Goal: Task Accomplishment & Management: Manage account settings

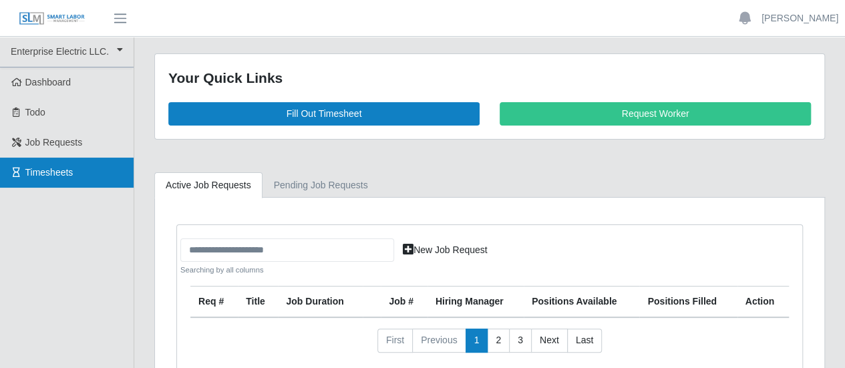
click at [57, 173] on span "Timesheets" at bounding box center [49, 172] width 48 height 11
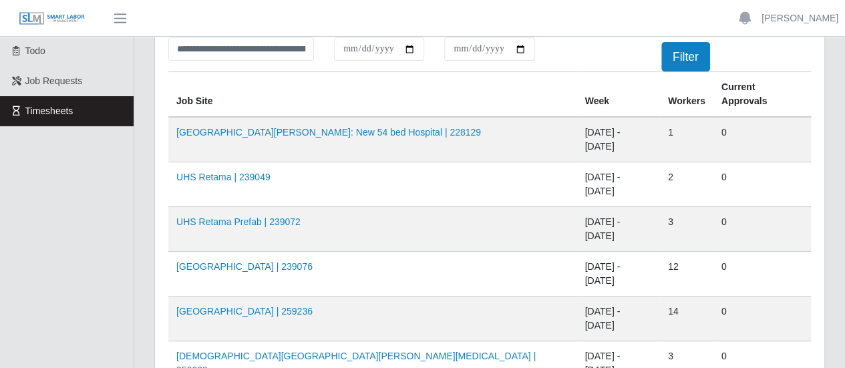
scroll to position [134, 0]
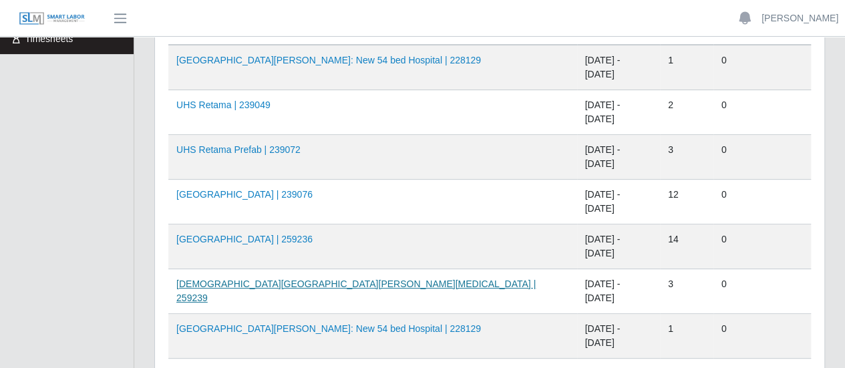
click at [254, 279] on link "Methodist Westover Hills ICU | 259239" at bounding box center [355, 291] width 359 height 25
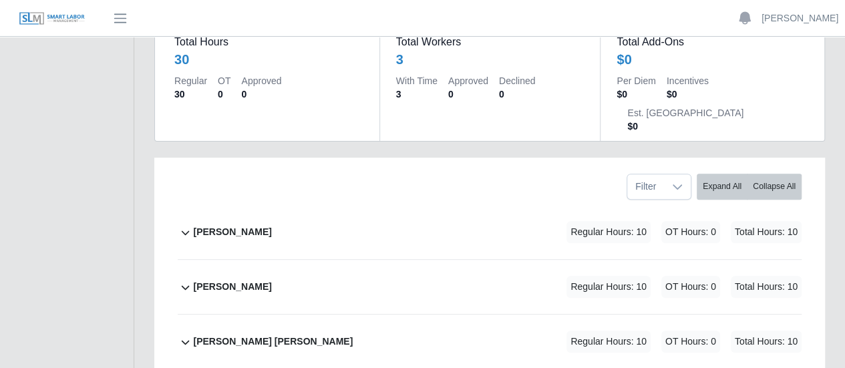
scroll to position [200, 0]
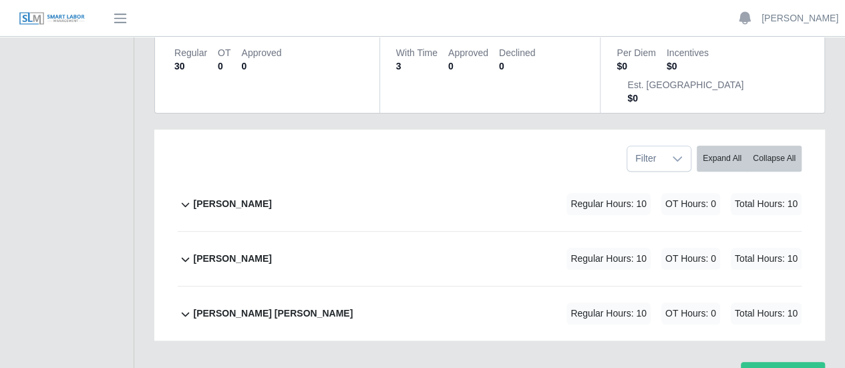
click at [238, 307] on b "[PERSON_NAME] [PERSON_NAME]" at bounding box center [273, 314] width 160 height 14
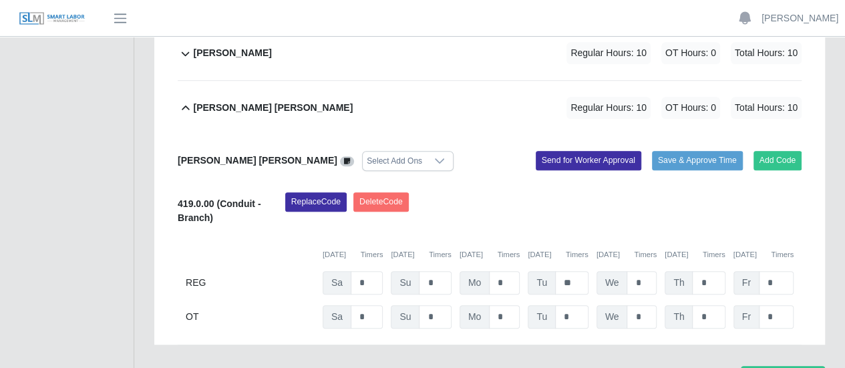
scroll to position [410, 0]
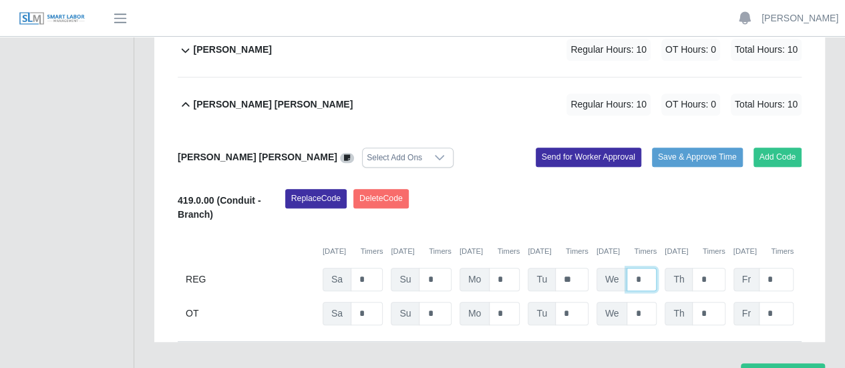
click at [633, 268] on input "*" at bounding box center [642, 279] width 30 height 23
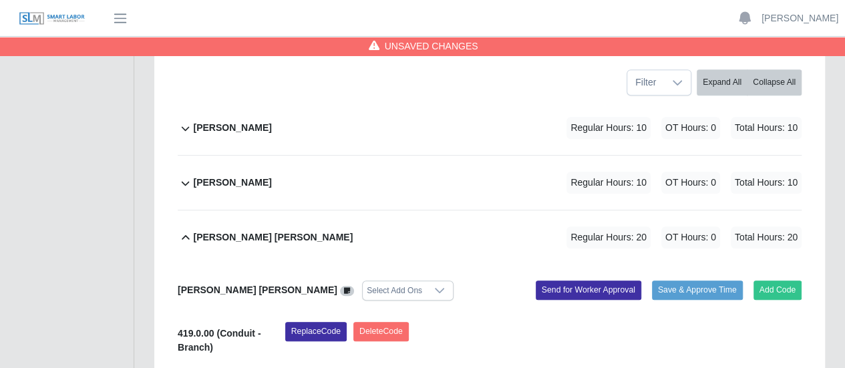
scroll to position [276, 0]
type input "**"
click at [243, 176] on b "[PERSON_NAME]" at bounding box center [232, 183] width 78 height 14
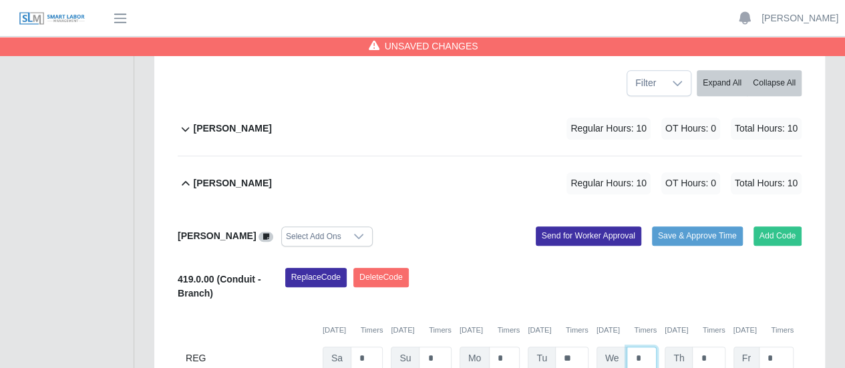
click at [633, 347] on input "*" at bounding box center [642, 358] width 30 height 23
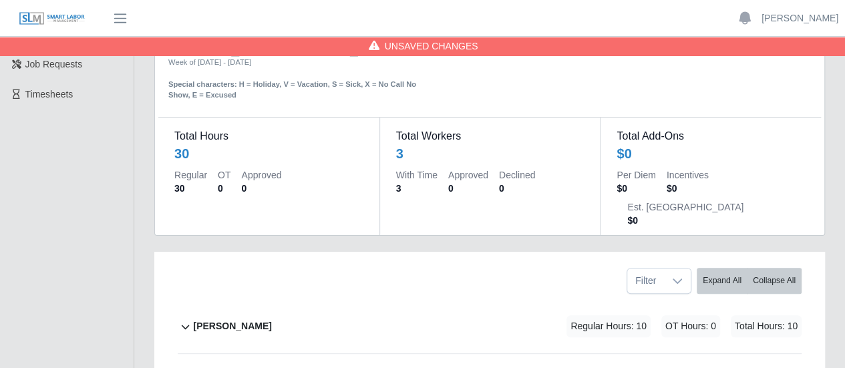
scroll to position [76, 0]
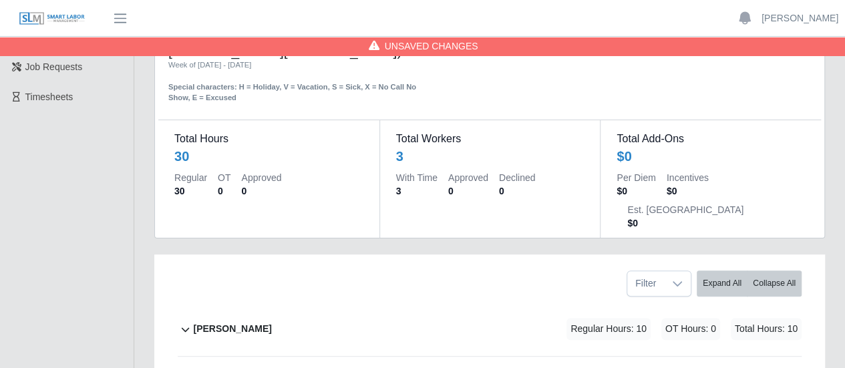
type input "**"
click at [251, 322] on b "[PERSON_NAME]" at bounding box center [232, 329] width 78 height 14
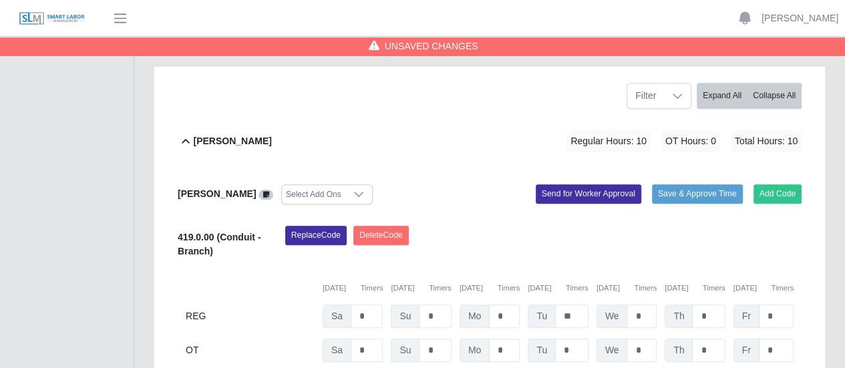
scroll to position [276, 0]
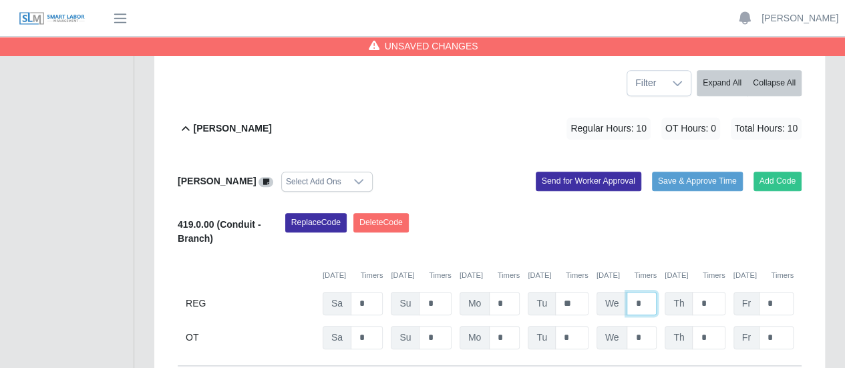
drag, startPoint x: 641, startPoint y: 237, endPoint x: 619, endPoint y: 236, distance: 21.4
click at [619, 292] on div "We *" at bounding box center [627, 303] width 60 height 23
type input "*"
click at [645, 326] on div "OT Sa * Su * Mo * Tu * We * Th * Fr *" at bounding box center [490, 337] width 624 height 23
click at [708, 292] on input "*" at bounding box center [708, 303] width 33 height 23
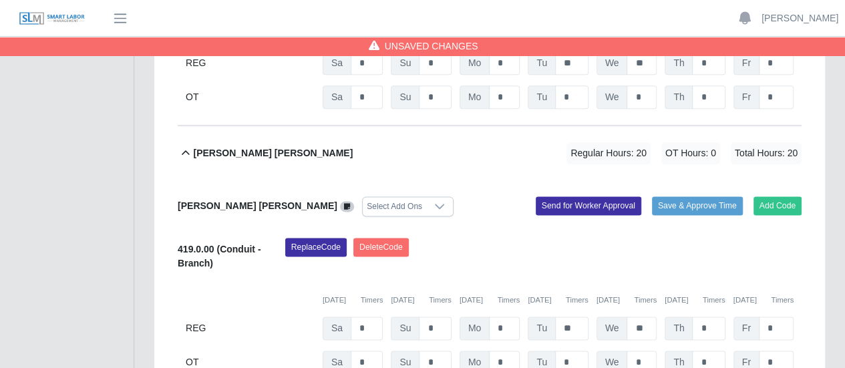
scroll to position [834, 0]
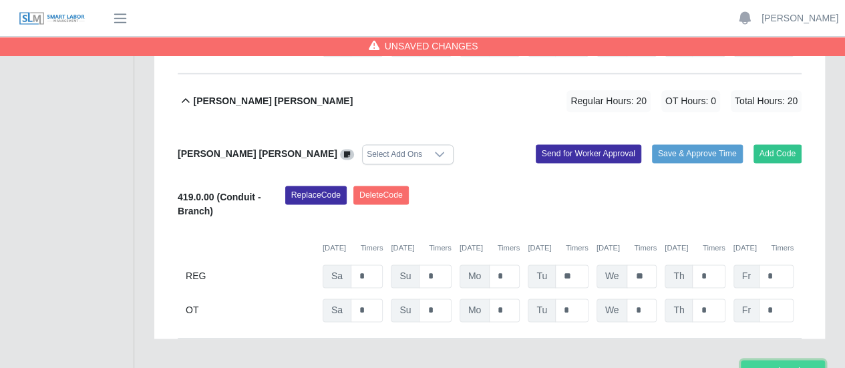
click at [766, 360] on button "Save Timesheet" at bounding box center [783, 371] width 84 height 23
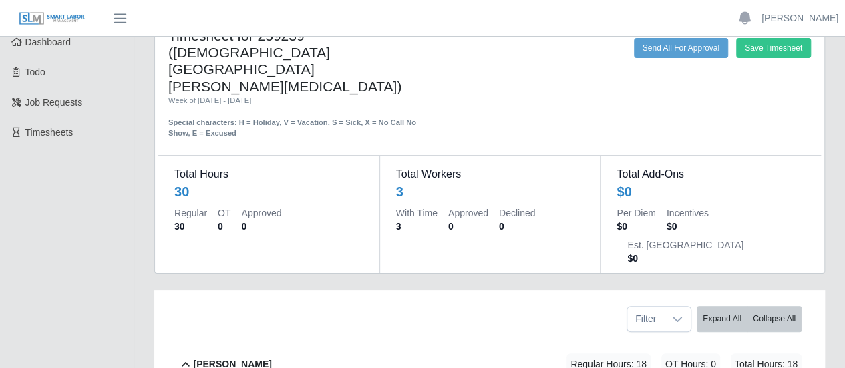
scroll to position [0, 0]
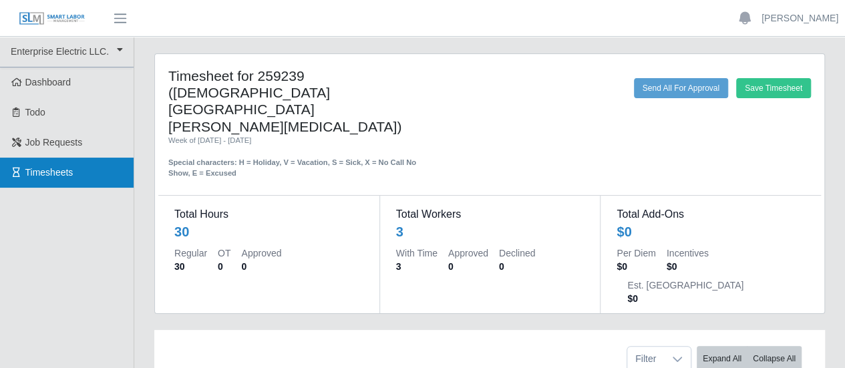
click at [29, 167] on span "Timesheets" at bounding box center [49, 172] width 48 height 11
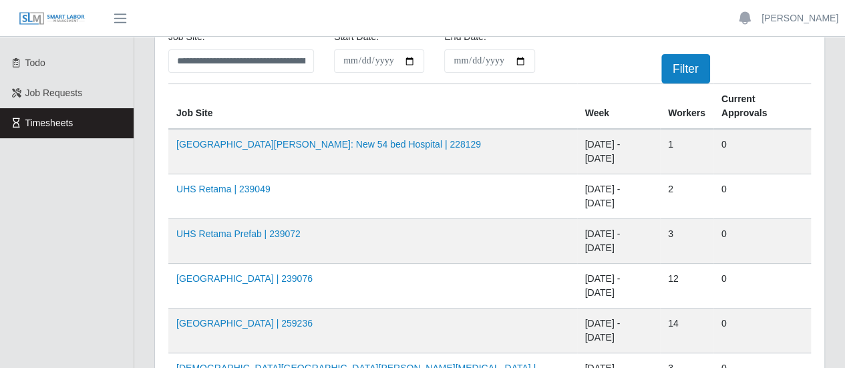
scroll to position [67, 0]
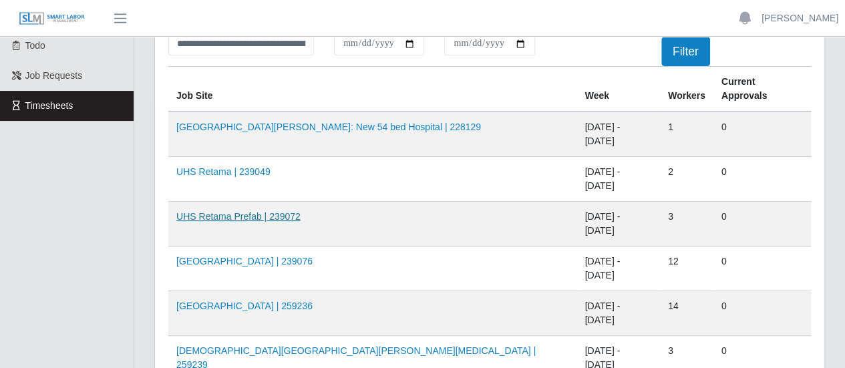
click at [223, 211] on link "UHS Retama Prefab | 239072" at bounding box center [238, 216] width 124 height 11
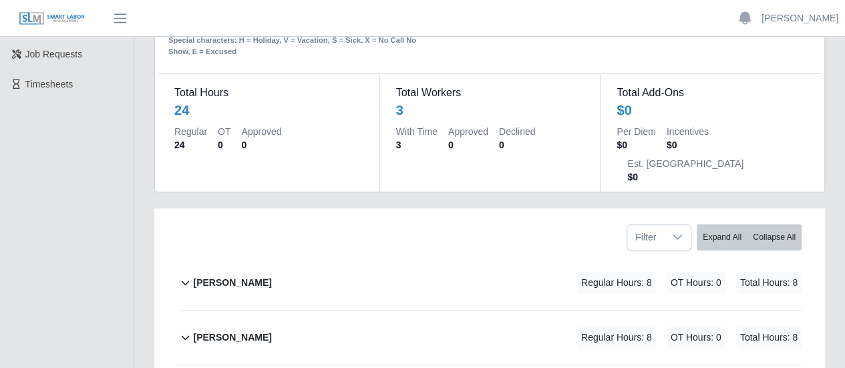
scroll to position [200, 0]
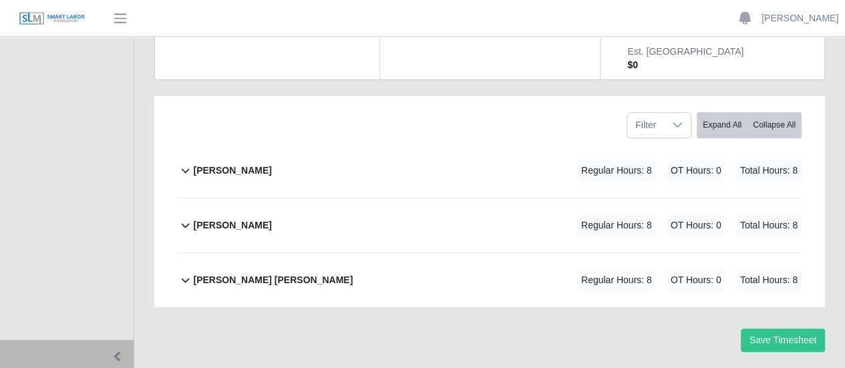
click at [243, 164] on b "[PERSON_NAME]" at bounding box center [232, 171] width 78 height 14
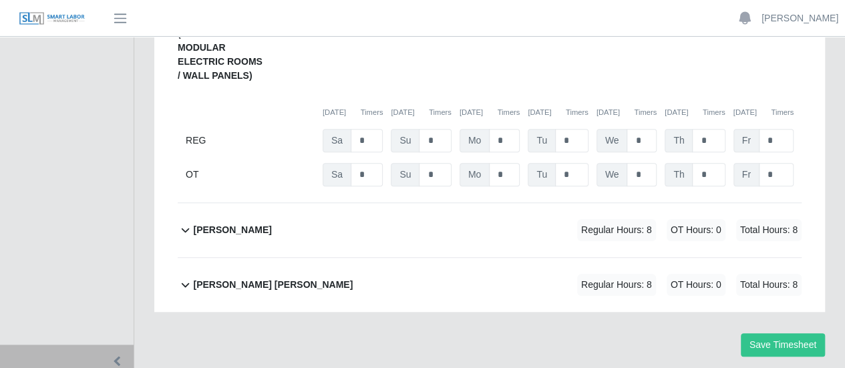
scroll to position [452, 0]
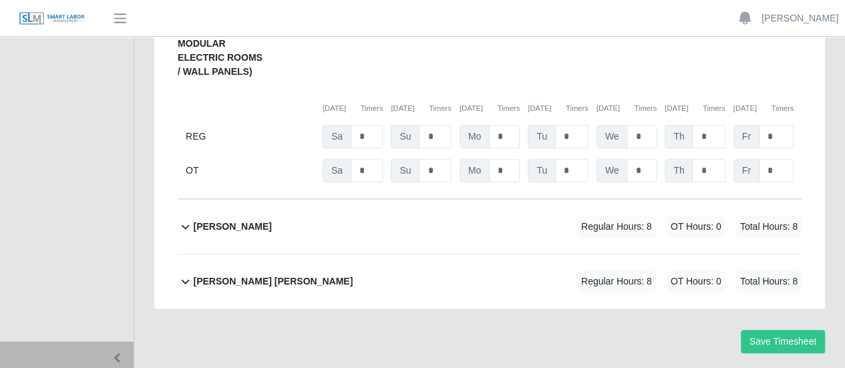
click at [265, 220] on b "[PERSON_NAME]" at bounding box center [232, 227] width 78 height 14
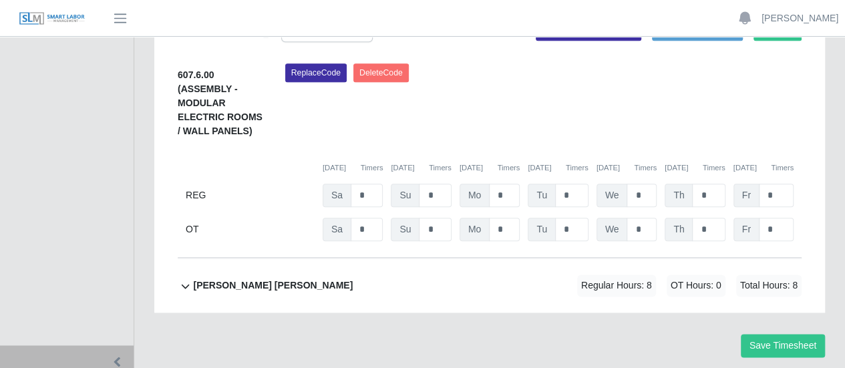
scroll to position [704, 0]
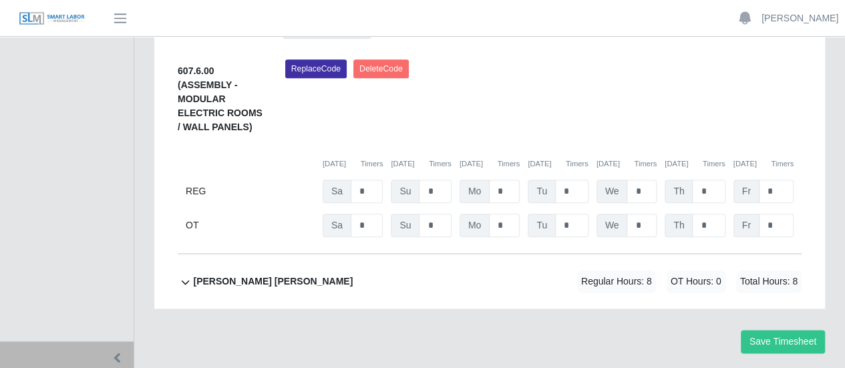
click at [263, 275] on b "[PERSON_NAME] [PERSON_NAME]" at bounding box center [273, 282] width 160 height 14
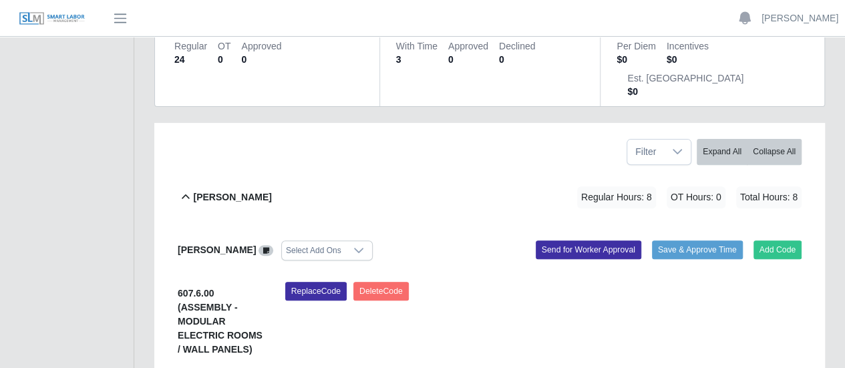
scroll to position [154, 0]
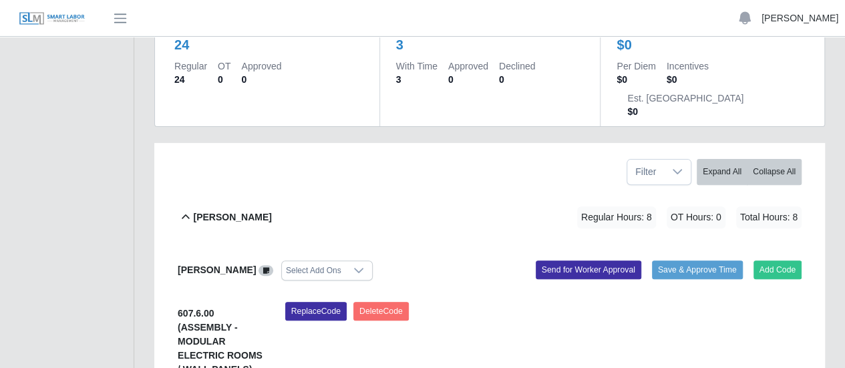
drag, startPoint x: 806, startPoint y: 21, endPoint x: 805, endPoint y: 35, distance: 13.4
click at [806, 21] on link "[PERSON_NAME]" at bounding box center [800, 18] width 77 height 14
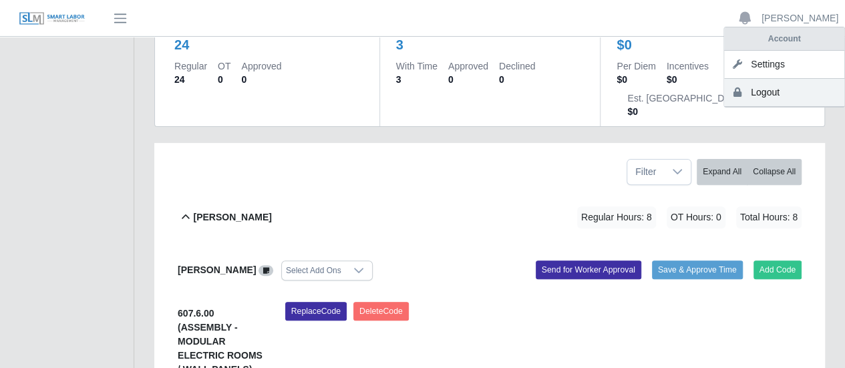
click at [788, 92] on link "Logout" at bounding box center [784, 93] width 120 height 28
